Goal: Task Accomplishment & Management: Complete application form

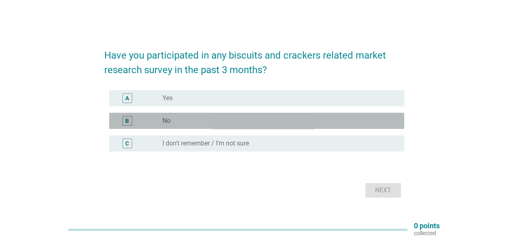
click at [217, 119] on div "radio_button_unchecked No" at bounding box center [277, 121] width 229 height 8
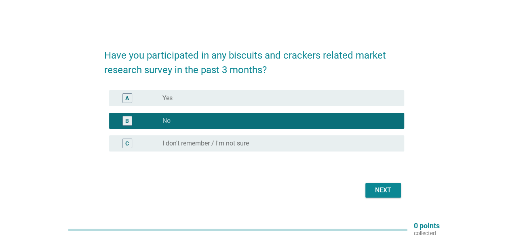
click at [378, 192] on div "Next" at bounding box center [383, 191] width 23 height 10
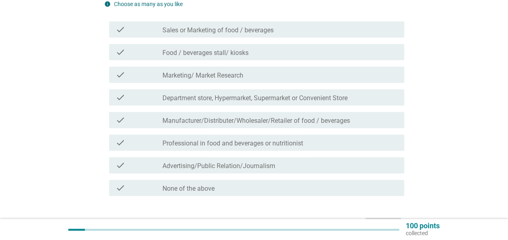
scroll to position [144, 0]
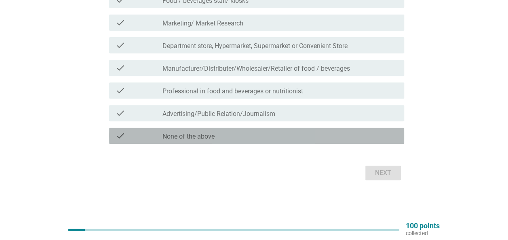
click at [213, 135] on label "None of the above" at bounding box center [189, 137] width 52 height 8
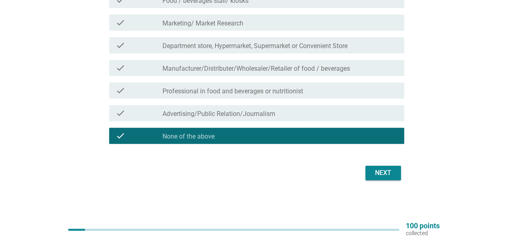
click at [382, 169] on div "Next" at bounding box center [383, 173] width 23 height 10
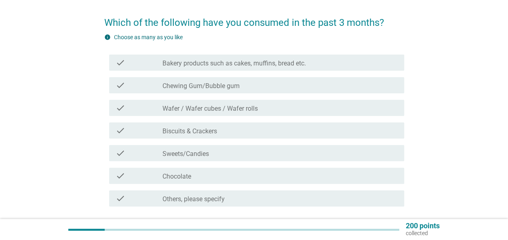
scroll to position [40, 0]
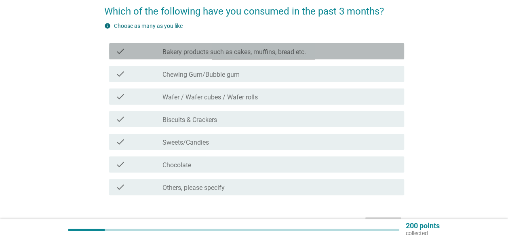
click at [242, 52] on label "Bakery products such as cakes, muffins, bread etc." at bounding box center [235, 52] width 144 height 8
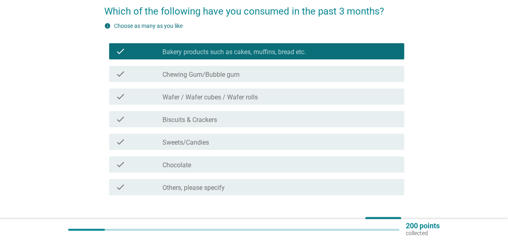
click at [228, 95] on label "Wafer / Wafer cubes / Wafer rolls" at bounding box center [210, 97] width 95 height 8
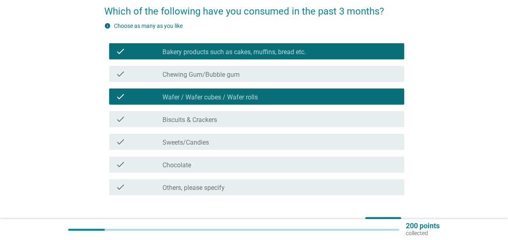
click at [220, 122] on div "check_box_outline_blank Biscuits & Crackers" at bounding box center [280, 119] width 235 height 10
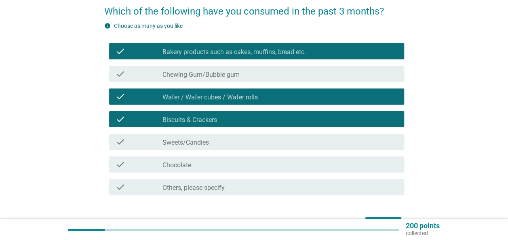
click at [211, 140] on div "check_box_outline_blank Sweets/Candies" at bounding box center [280, 142] width 235 height 10
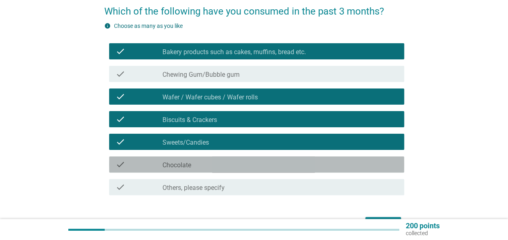
click at [215, 164] on div "check_box_outline_blank Chocolate" at bounding box center [280, 165] width 235 height 10
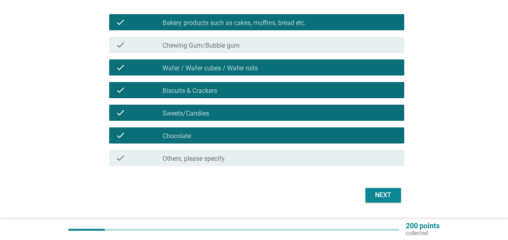
scroll to position [81, 0]
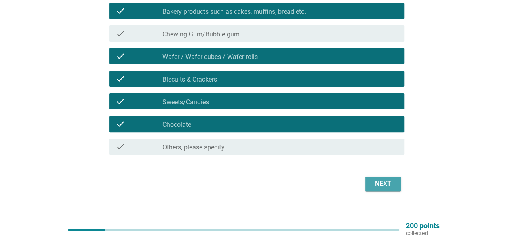
click at [391, 180] on div "Next" at bounding box center [383, 184] width 23 height 10
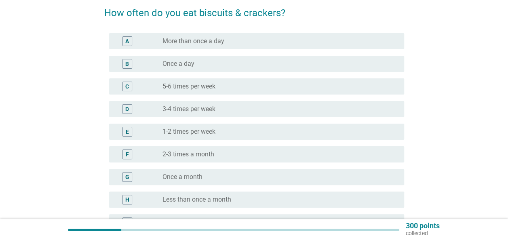
scroll to position [0, 0]
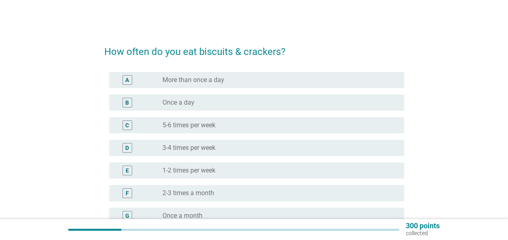
click at [232, 126] on div "radio_button_unchecked 5-6 times per week" at bounding box center [277, 125] width 229 height 8
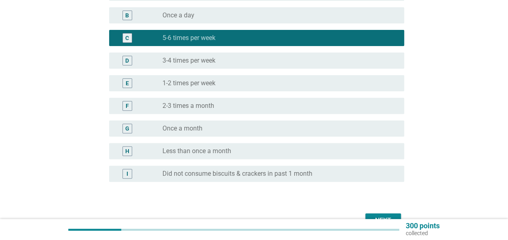
scroll to position [121, 0]
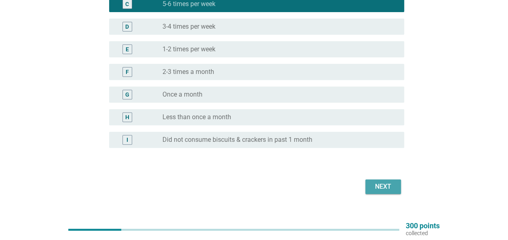
click at [390, 184] on div "Next" at bounding box center [383, 187] width 23 height 10
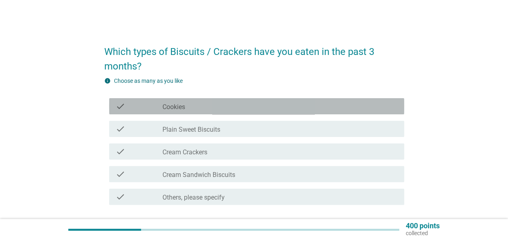
click at [225, 104] on div "check_box_outline_blank Cookies" at bounding box center [280, 106] width 235 height 10
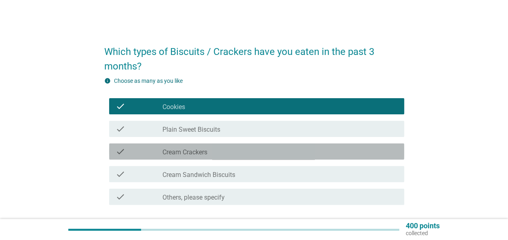
click at [236, 152] on div "check_box_outline_blank Cream Crackers" at bounding box center [280, 152] width 235 height 10
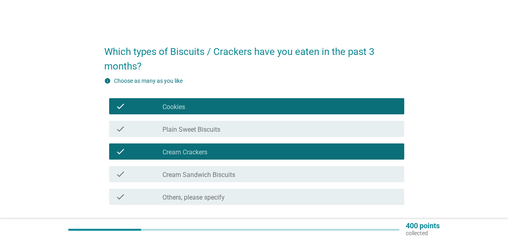
click at [243, 175] on div "check_box_outline_blank Cream Sandwich Biscuits" at bounding box center [280, 174] width 235 height 10
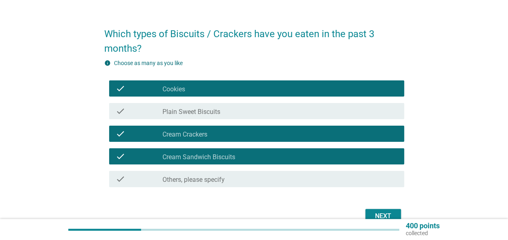
scroll to position [61, 0]
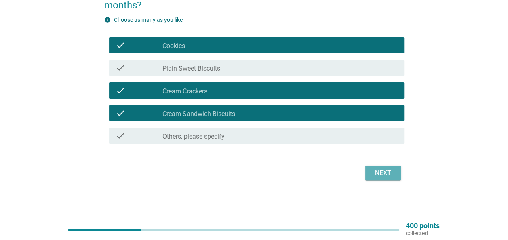
click at [376, 171] on div "Next" at bounding box center [383, 173] width 23 height 10
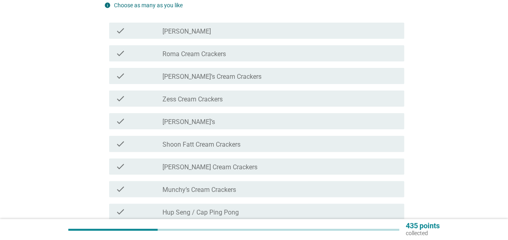
scroll to position [0, 0]
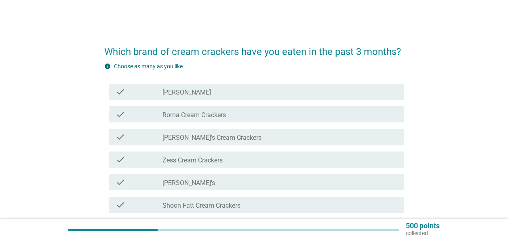
click at [234, 140] on div "check_box_outline_blank [PERSON_NAME]’s Cream Crackers" at bounding box center [280, 137] width 235 height 10
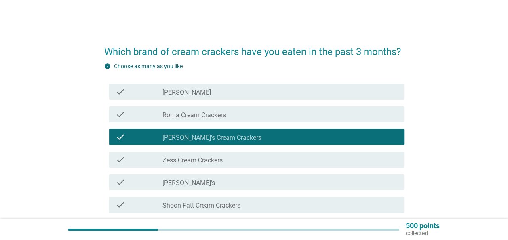
click at [241, 158] on div "check_box_outline_blank Zess Cream Crackers" at bounding box center [280, 160] width 235 height 10
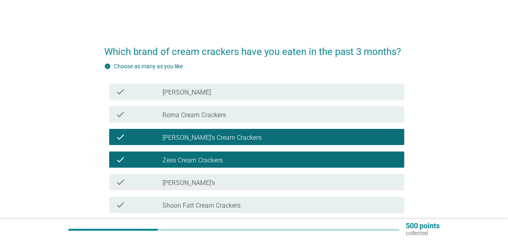
click at [232, 94] on div "check_box_outline_blank [PERSON_NAME]" at bounding box center [280, 92] width 235 height 10
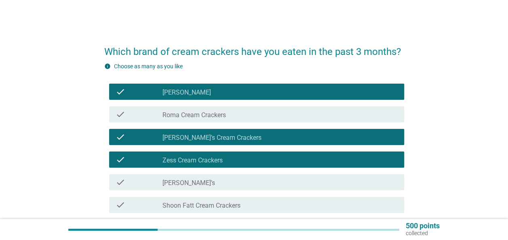
click at [228, 94] on div "check_box_outline_blank [PERSON_NAME]" at bounding box center [280, 92] width 235 height 10
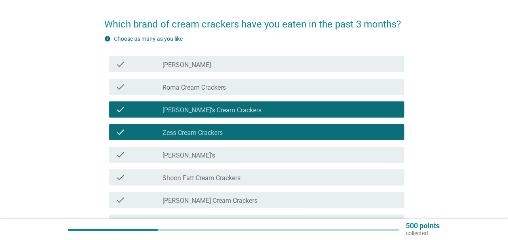
scroll to position [40, 0]
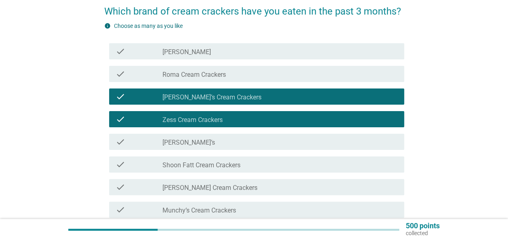
click at [237, 147] on div "check check_box_outline_blank [PERSON_NAME]’s" at bounding box center [256, 142] width 295 height 16
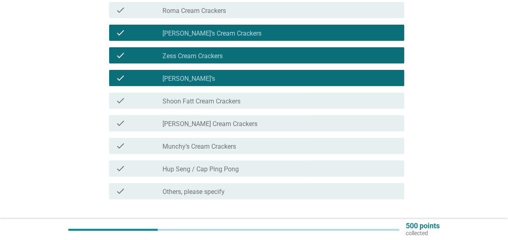
scroll to position [121, 0]
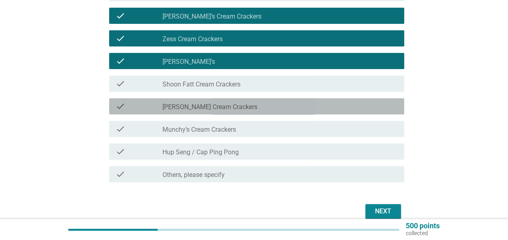
click at [254, 105] on div "check_box_outline_blank [PERSON_NAME] Cream Crackers" at bounding box center [280, 106] width 235 height 10
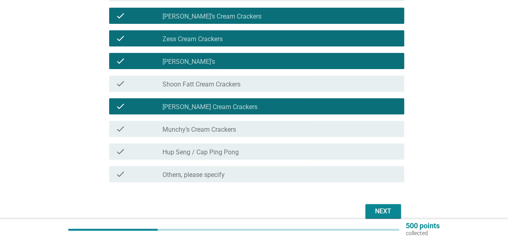
click at [254, 128] on div "check_box_outline_blank Munchy’s Cream Crackers" at bounding box center [280, 129] width 235 height 10
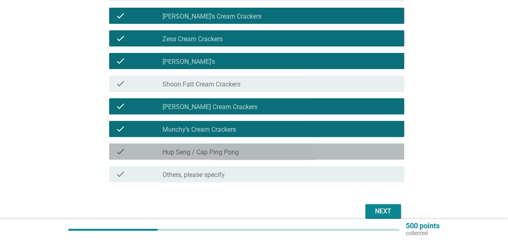
click at [287, 155] on div "check_box_outline_blank Hup Seng / Cap Ping Pong" at bounding box center [280, 152] width 235 height 10
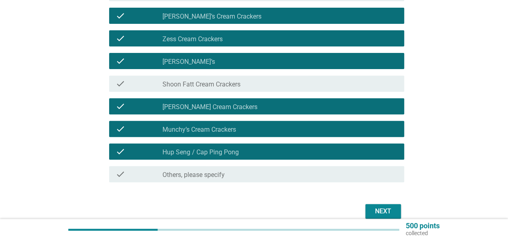
drag, startPoint x: 285, startPoint y: 150, endPoint x: 288, endPoint y: 155, distance: 5.8
click at [285, 150] on div "check_box_outline_blank Hup Seng / Cap Ping Pong" at bounding box center [280, 152] width 235 height 10
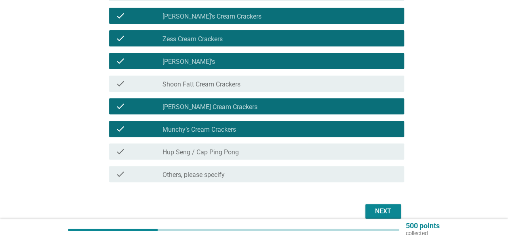
click at [378, 209] on div "Next" at bounding box center [383, 212] width 23 height 10
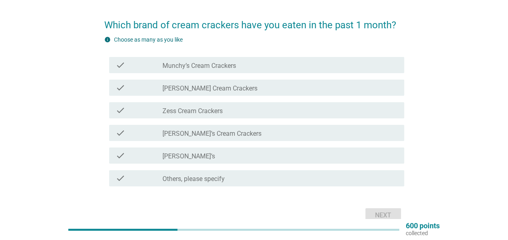
scroll to position [0, 0]
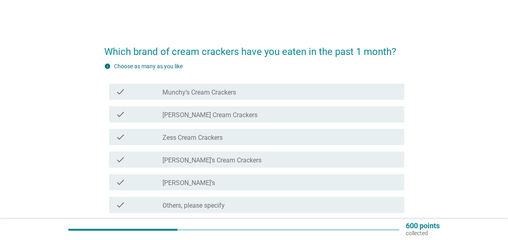
click at [241, 156] on div "check_box_outline_blank [PERSON_NAME]’s Cream Crackers" at bounding box center [280, 160] width 235 height 10
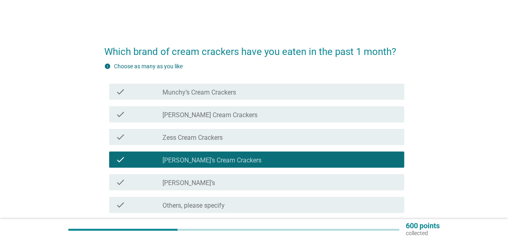
click at [241, 173] on div "check check_box_outline_blank [PERSON_NAME]’s" at bounding box center [254, 182] width 300 height 23
click at [245, 184] on div "check_box_outline_blank [PERSON_NAME]’s" at bounding box center [280, 182] width 235 height 10
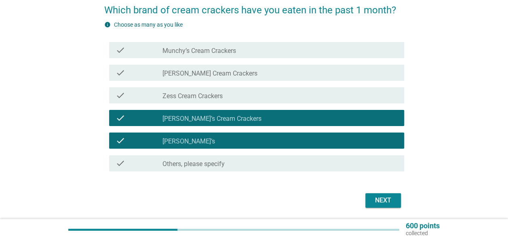
scroll to position [69, 0]
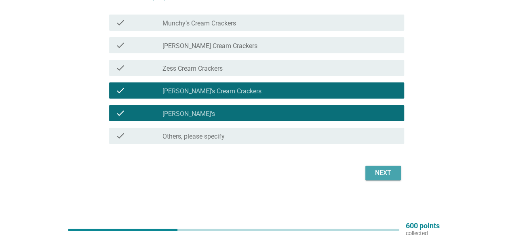
click at [368, 171] on button "Next" at bounding box center [383, 173] width 36 height 15
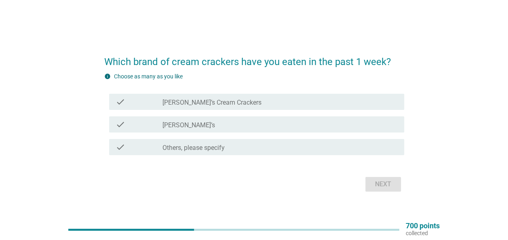
click at [243, 101] on div "check_box [PERSON_NAME]’s Cream Crackers" at bounding box center [280, 102] width 235 height 10
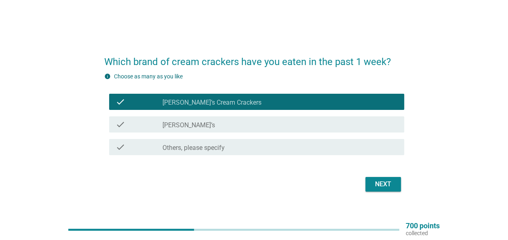
click at [245, 120] on div "check_box [PERSON_NAME]’s" at bounding box center [280, 125] width 235 height 10
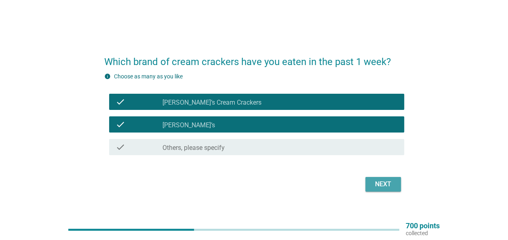
click at [383, 185] on div "Next" at bounding box center [383, 185] width 23 height 10
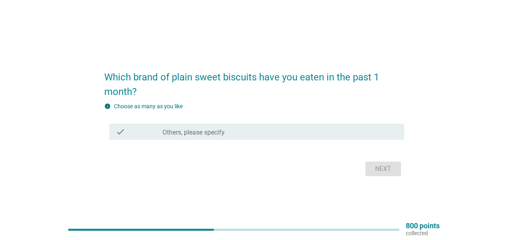
click at [222, 134] on label "Others, please specify" at bounding box center [194, 133] width 62 height 8
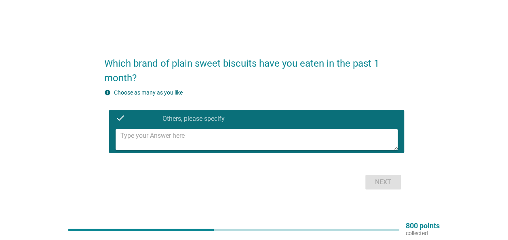
drag, startPoint x: 362, startPoint y: 185, endPoint x: 354, endPoint y: 184, distance: 8.2
click at [360, 185] on div "Next" at bounding box center [254, 182] width 300 height 19
click at [114, 112] on div "check check_box_outline_blank Others, please specify" at bounding box center [256, 118] width 295 height 16
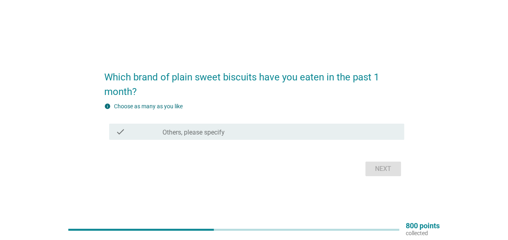
click at [379, 164] on div "Next" at bounding box center [254, 168] width 300 height 19
drag, startPoint x: 377, startPoint y: 169, endPoint x: 304, endPoint y: 157, distance: 74.1
click at [376, 169] on div "Next" at bounding box center [254, 168] width 300 height 19
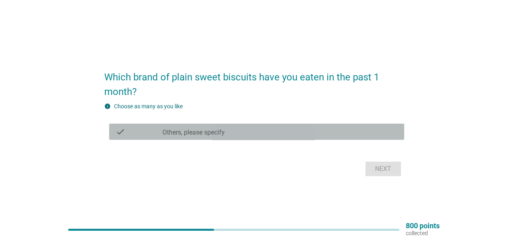
click at [209, 135] on label "Others, please specify" at bounding box center [194, 133] width 62 height 8
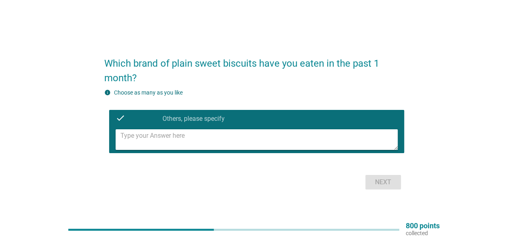
click at [194, 142] on textarea at bounding box center [258, 139] width 277 height 21
type textarea "no. i dont like sweet biscuits"
click at [378, 177] on div "Next" at bounding box center [383, 182] width 23 height 10
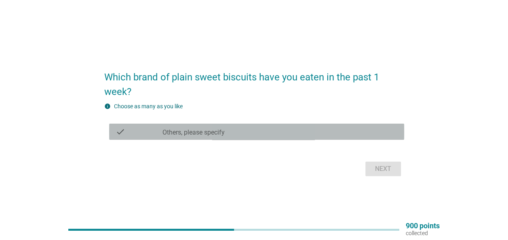
click at [195, 127] on div "check_box Others, please specify" at bounding box center [280, 132] width 235 height 10
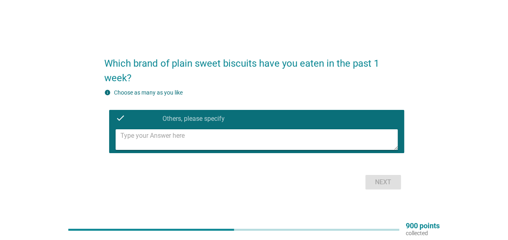
click at [175, 141] on textarea at bounding box center [258, 139] width 277 height 21
click at [134, 97] on div "info Choose as many as you like check check_box Others, please specify" at bounding box center [254, 123] width 300 height 68
click at [130, 94] on label "Choose as many as you like" at bounding box center [148, 92] width 69 height 6
click at [156, 146] on textarea at bounding box center [258, 139] width 277 height 21
type textarea "no, i don't like sweet biscuits"
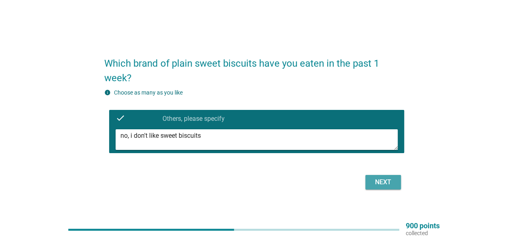
click at [381, 183] on div "Next" at bounding box center [383, 182] width 23 height 10
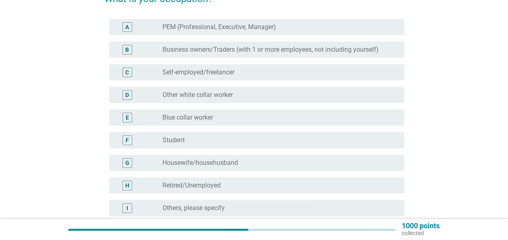
scroll to position [40, 0]
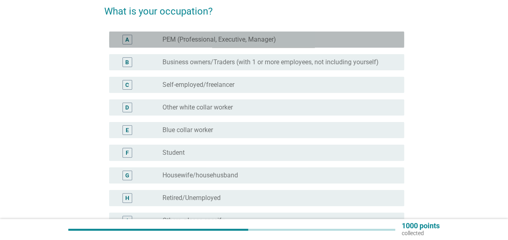
click at [165, 40] on label "PEM (Professional, Executive, Manager)" at bounding box center [220, 40] width 114 height 8
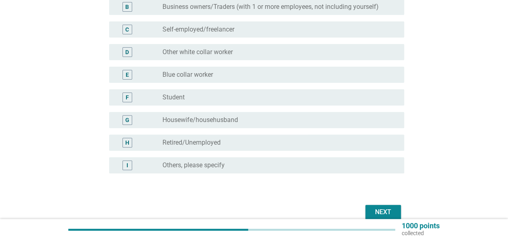
scroll to position [135, 0]
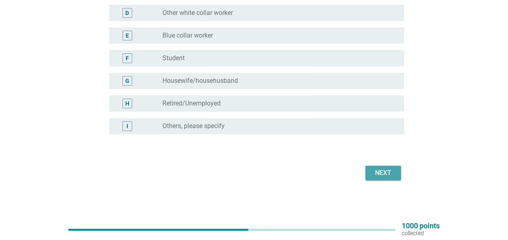
click at [374, 170] on div "Next" at bounding box center [383, 173] width 23 height 10
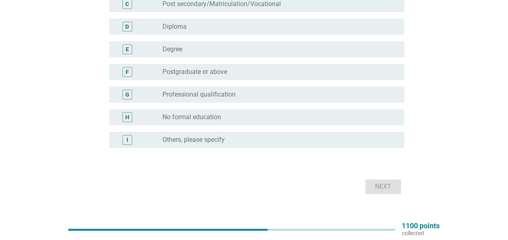
scroll to position [81, 0]
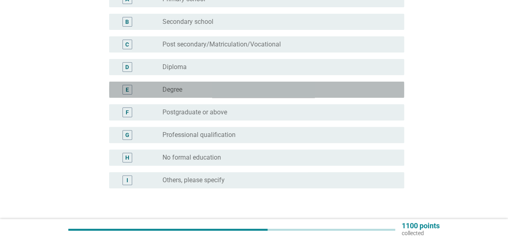
click at [189, 87] on div "radio_button_unchecked Degree" at bounding box center [277, 90] width 229 height 8
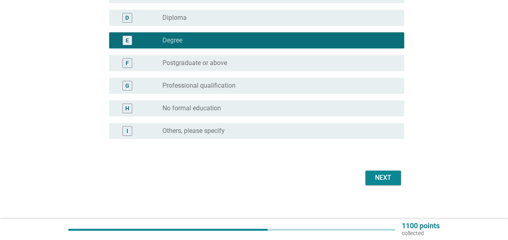
scroll to position [135, 0]
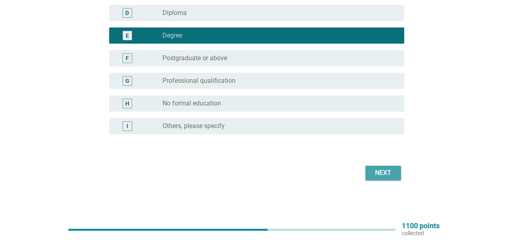
click at [379, 175] on div "Next" at bounding box center [383, 173] width 23 height 10
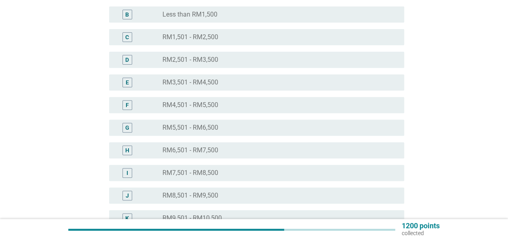
scroll to position [202, 0]
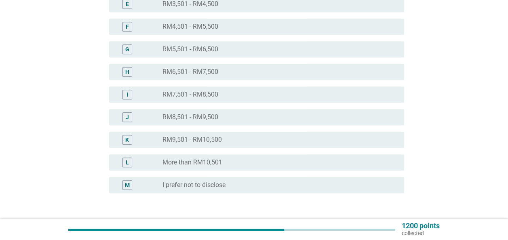
click at [245, 137] on div "radio_button_unchecked RM9,501 - RM10,500" at bounding box center [277, 140] width 229 height 8
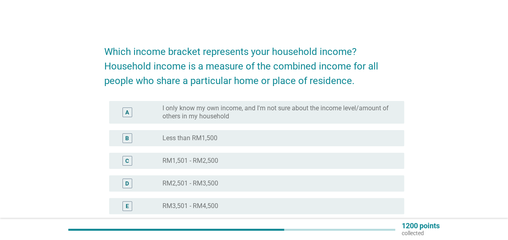
scroll to position [243, 0]
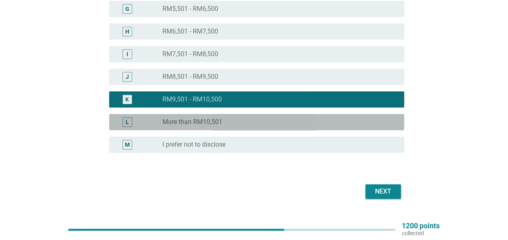
click at [232, 118] on div "radio_button_unchecked More than RM10,501" at bounding box center [280, 122] width 235 height 10
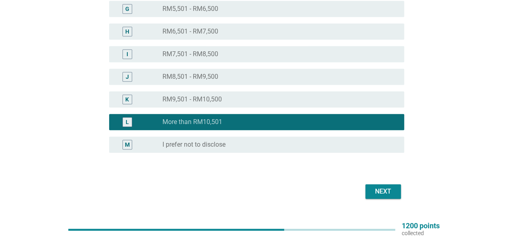
click at [387, 191] on div "Next" at bounding box center [383, 192] width 23 height 10
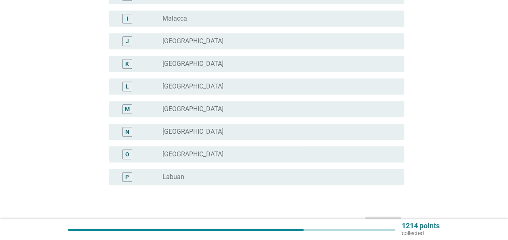
scroll to position [0, 0]
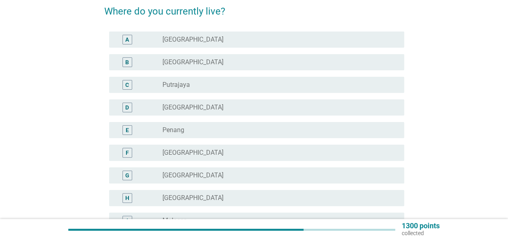
click at [205, 127] on div "radio_button_unchecked Penang" at bounding box center [277, 130] width 229 height 8
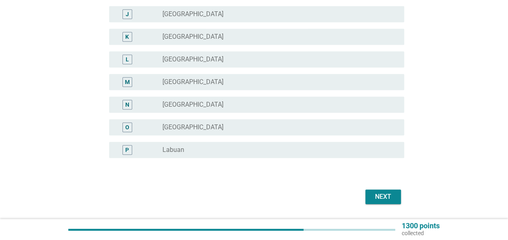
scroll to position [294, 0]
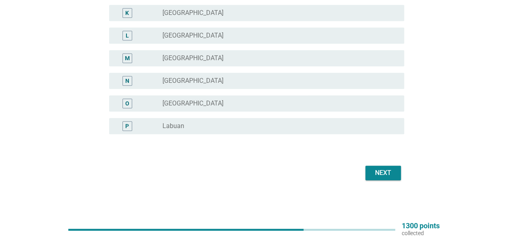
click at [390, 174] on div "Next" at bounding box center [383, 173] width 23 height 10
